Goal: Entertainment & Leisure: Consume media (video, audio)

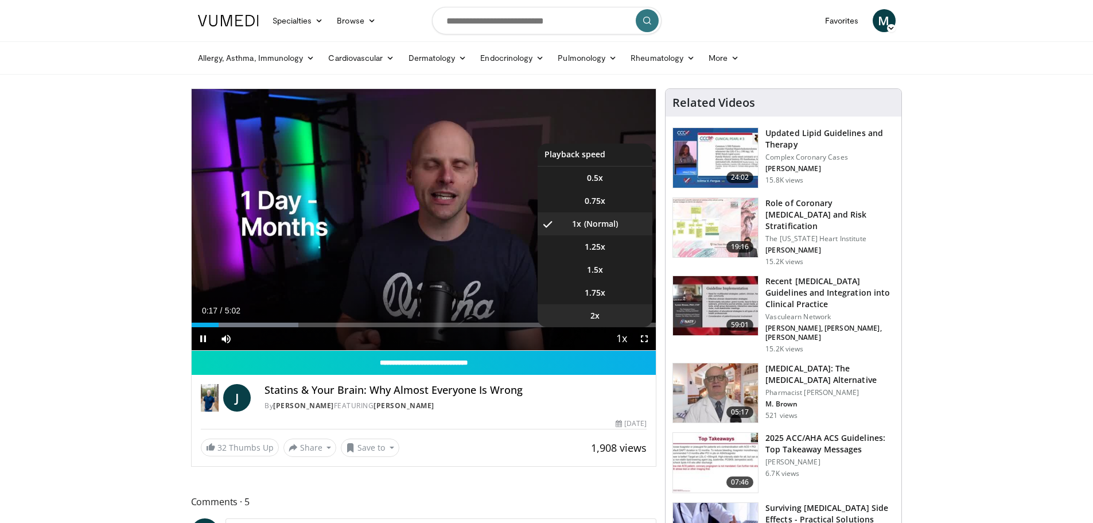
click at [606, 308] on li "2x" at bounding box center [595, 315] width 115 height 23
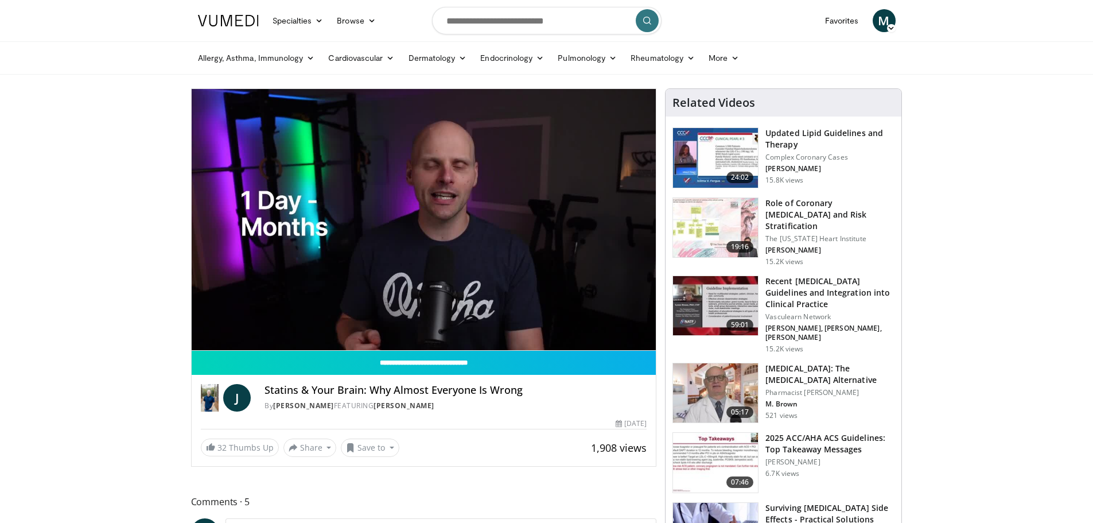
click at [527, 393] on h4 "Statins & Your Brain: Why Almost Everyone Is Wrong" at bounding box center [456, 390] width 382 height 13
